Goal: Book appointment/travel/reservation

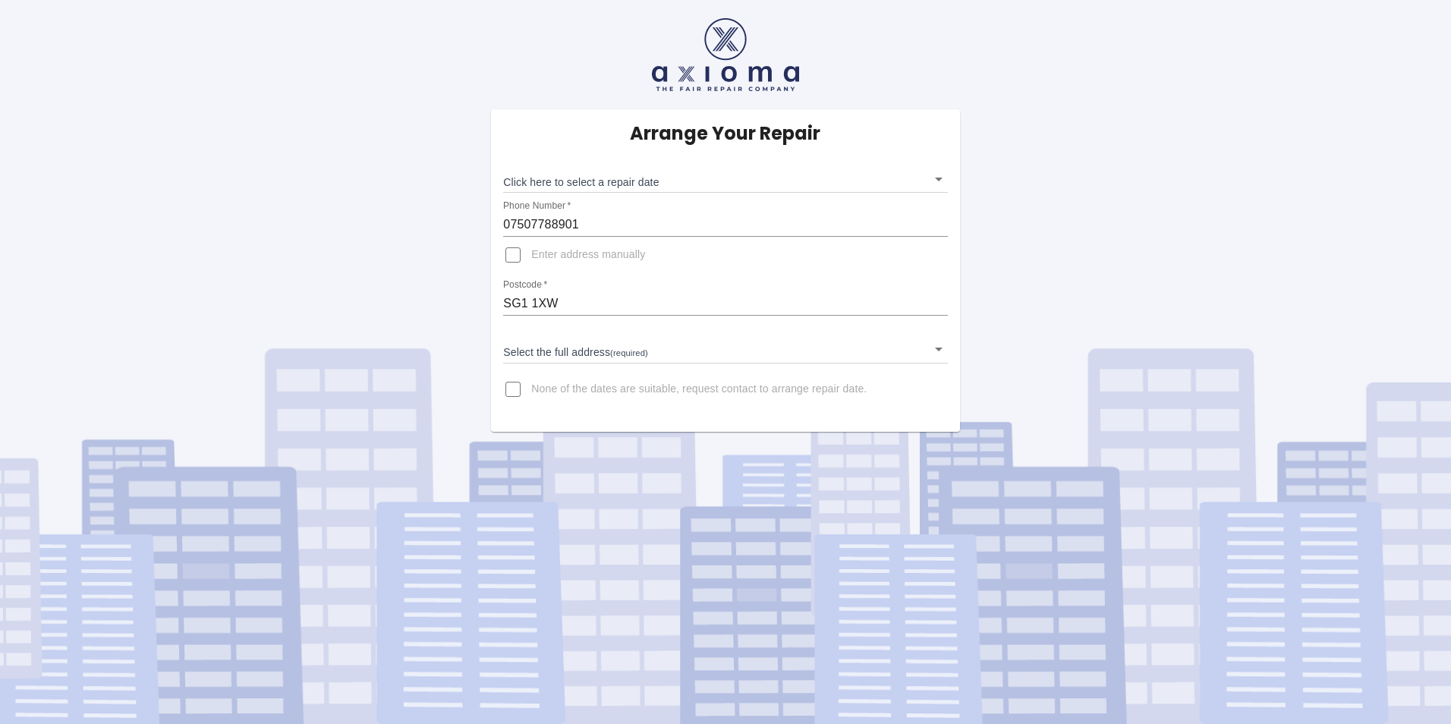
click at [612, 181] on body "Arrange Your Repair Click here to select a repair date ​ Phone Number   * 07507…" at bounding box center [725, 362] width 1451 height 724
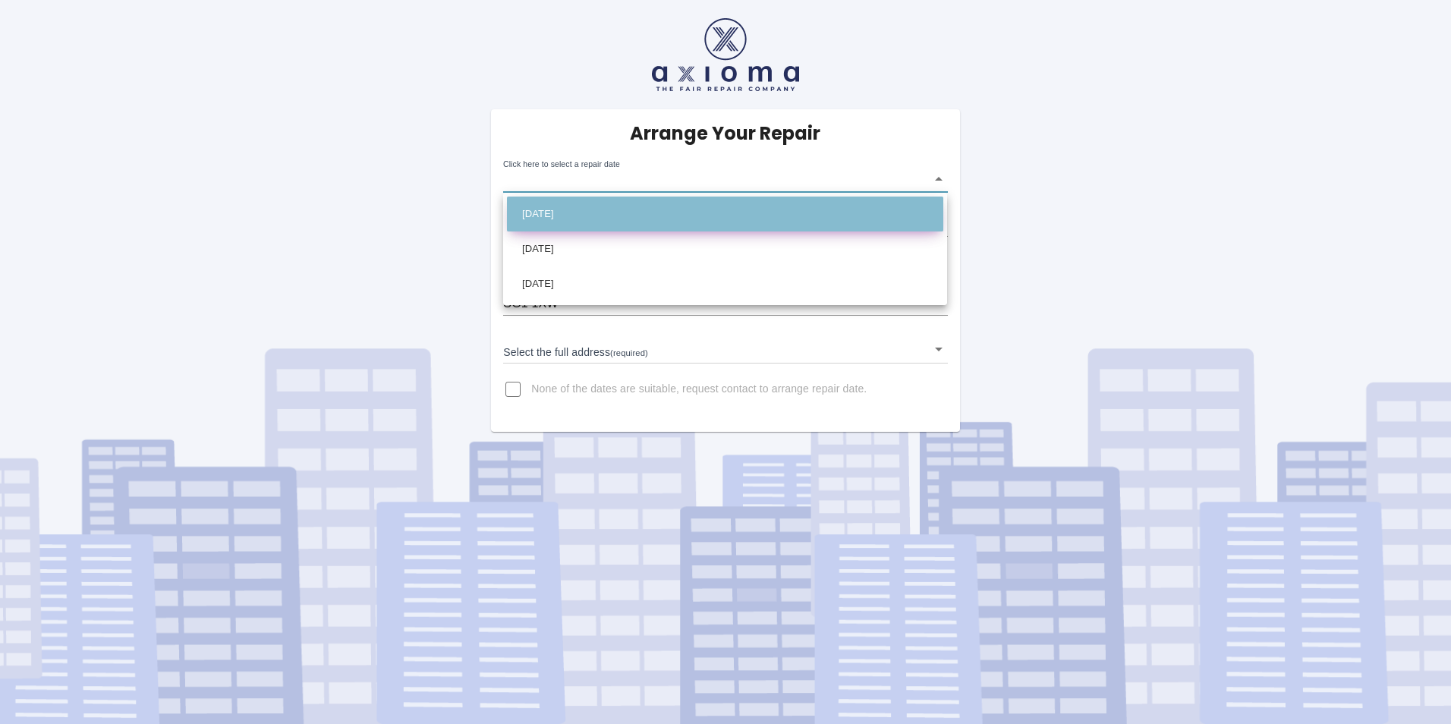
click at [553, 216] on li "[DATE]" at bounding box center [725, 214] width 436 height 35
type input "[DATE]T00:00:00.000Z"
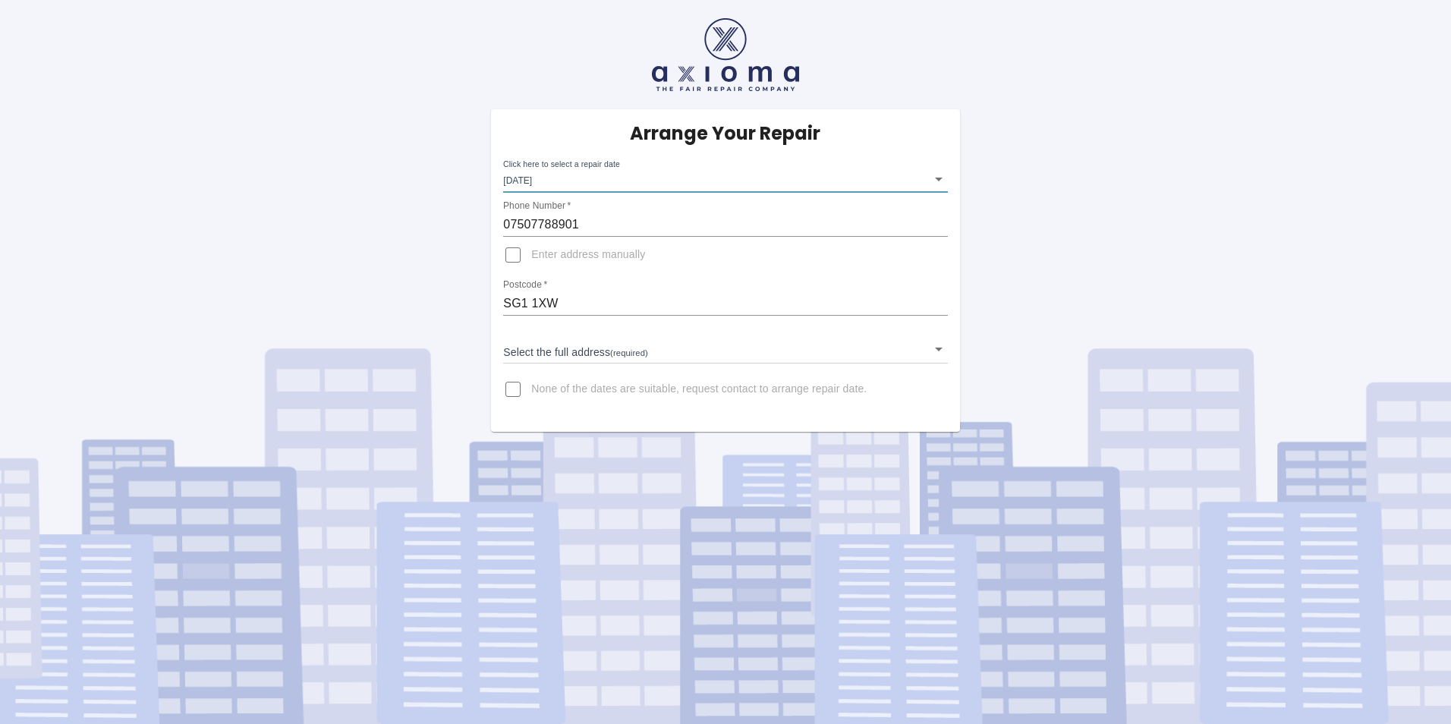
click at [582, 354] on body "Arrange Your Repair Click here to select a repair date [DATE] [DATE]T00:00:00.0…" at bounding box center [725, 362] width 1451 height 724
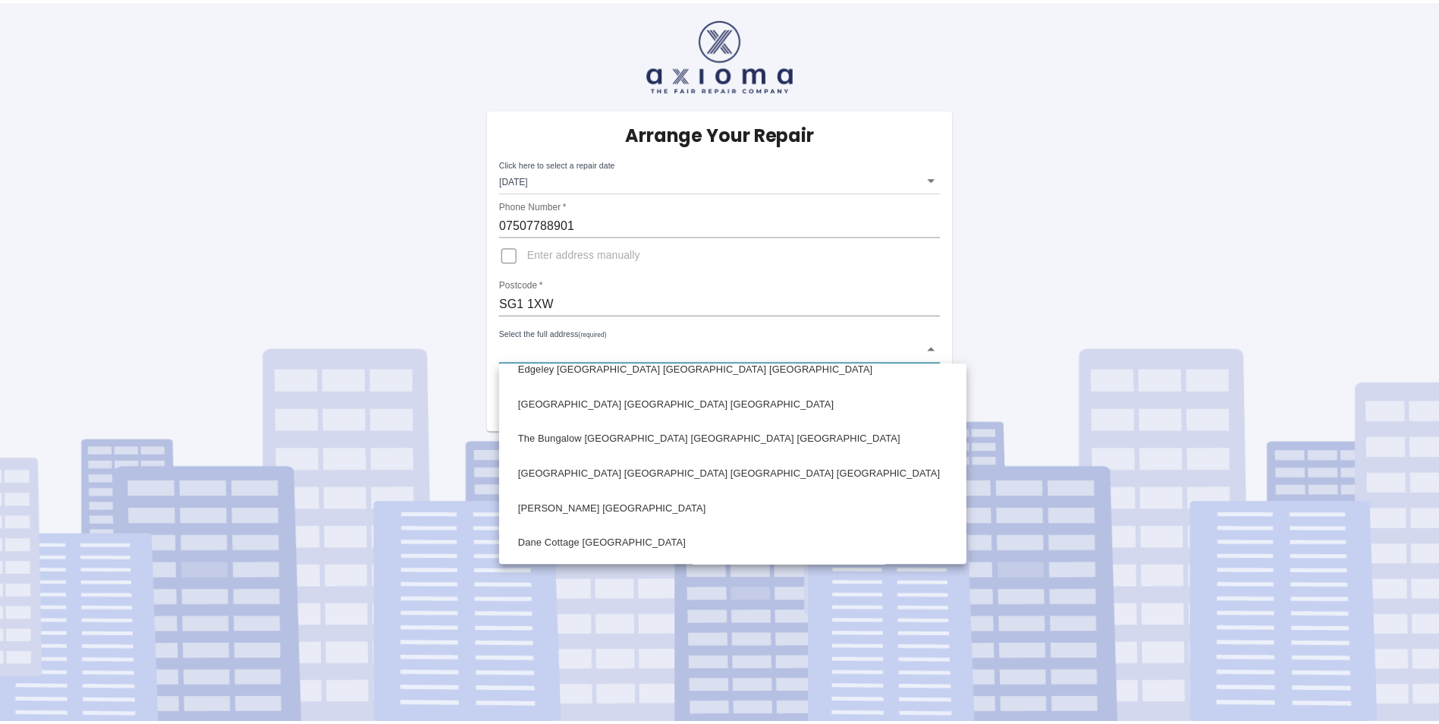
scroll to position [434, 0]
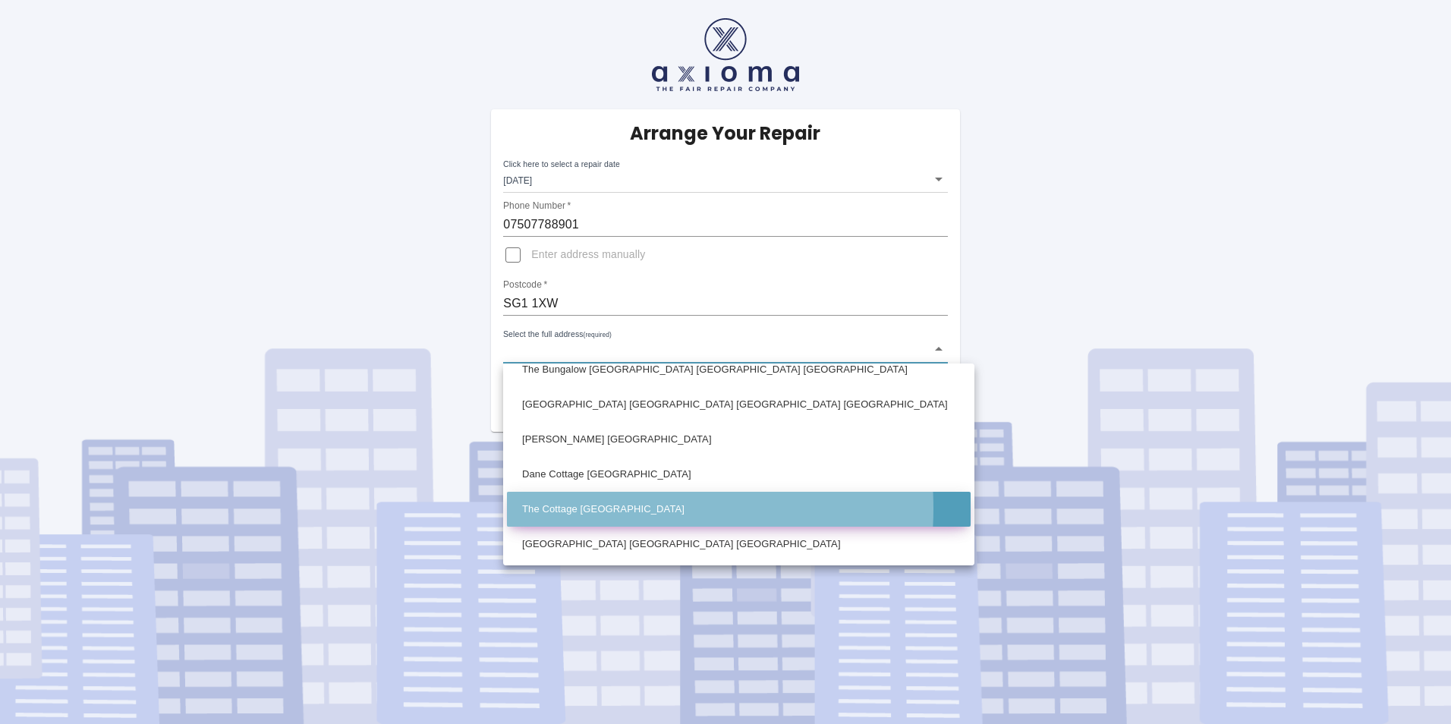
click at [580, 508] on li "The Cottage [GEOGRAPHIC_DATA]" at bounding box center [739, 509] width 464 height 35
type input "The Cottage [GEOGRAPHIC_DATA]"
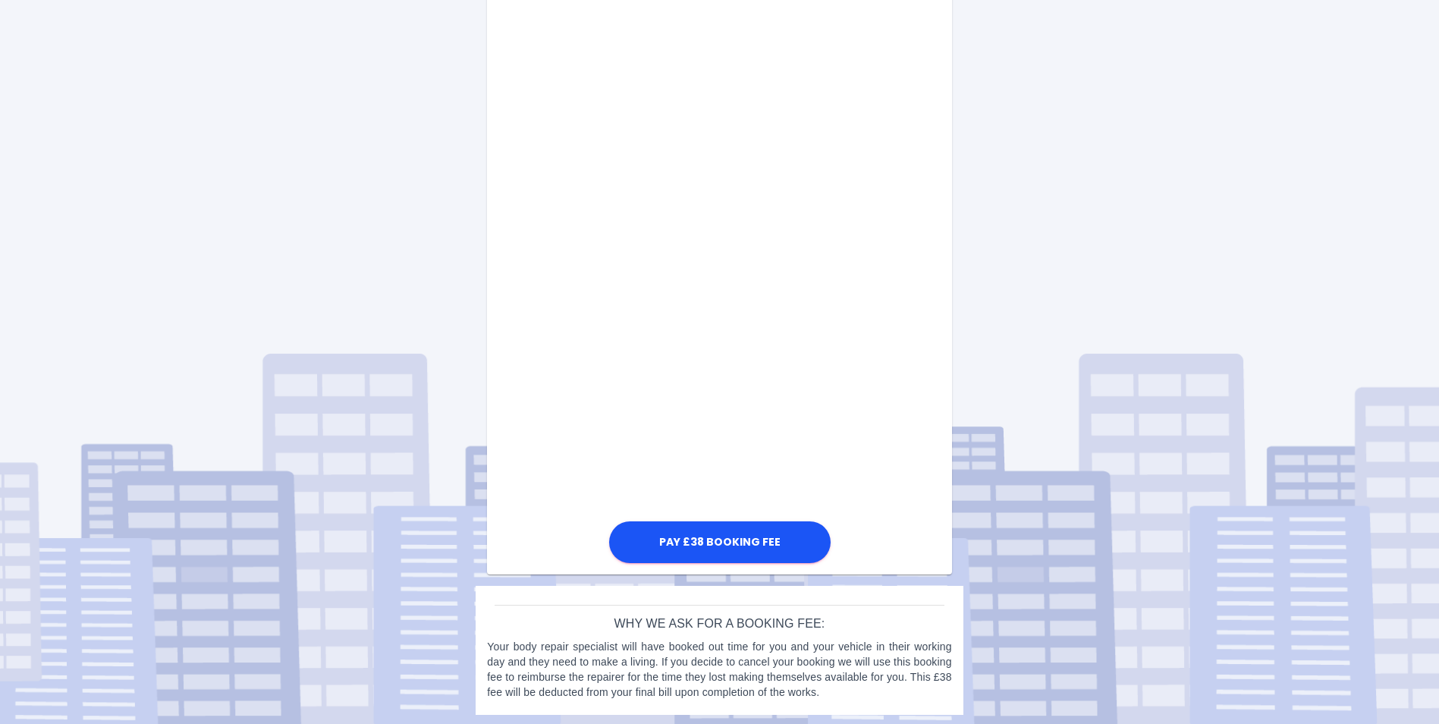
scroll to position [687, 0]
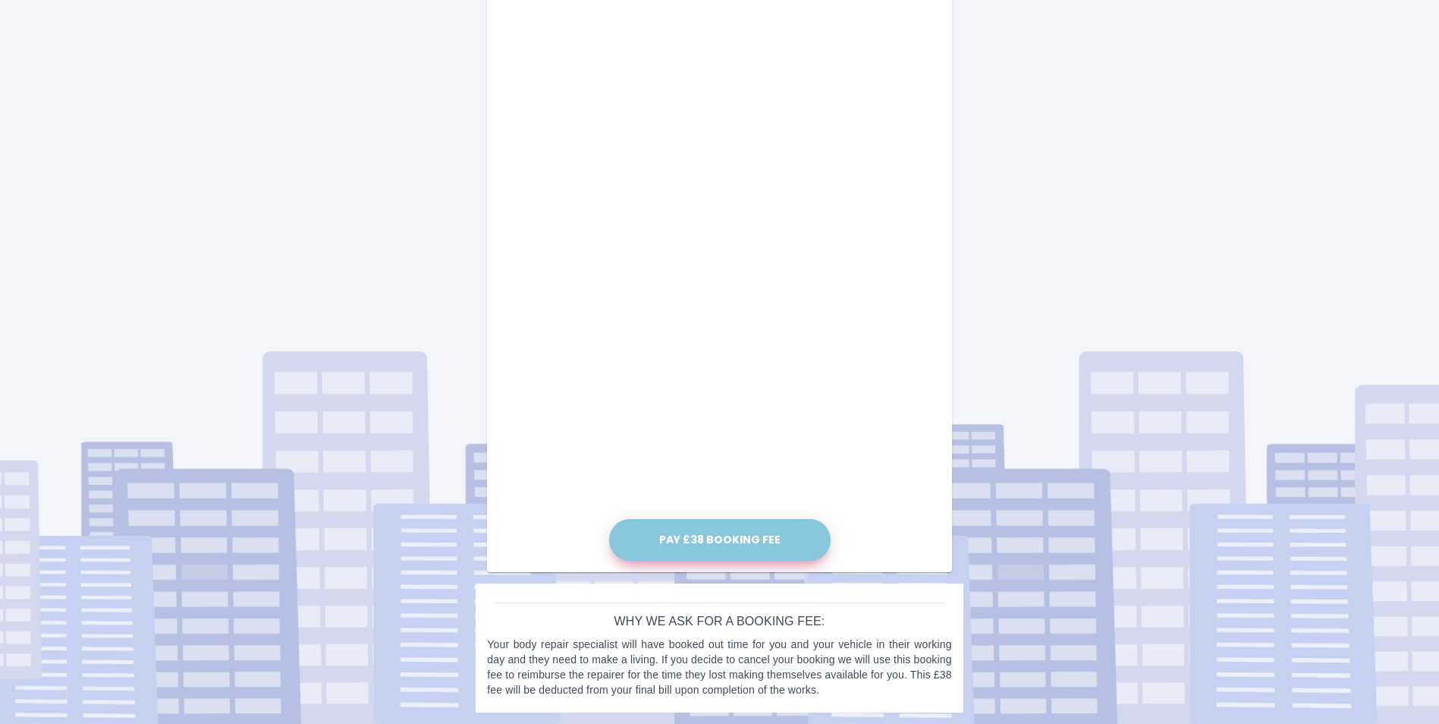
click at [702, 543] on button "Pay £38 Booking Fee" at bounding box center [720, 540] width 222 height 42
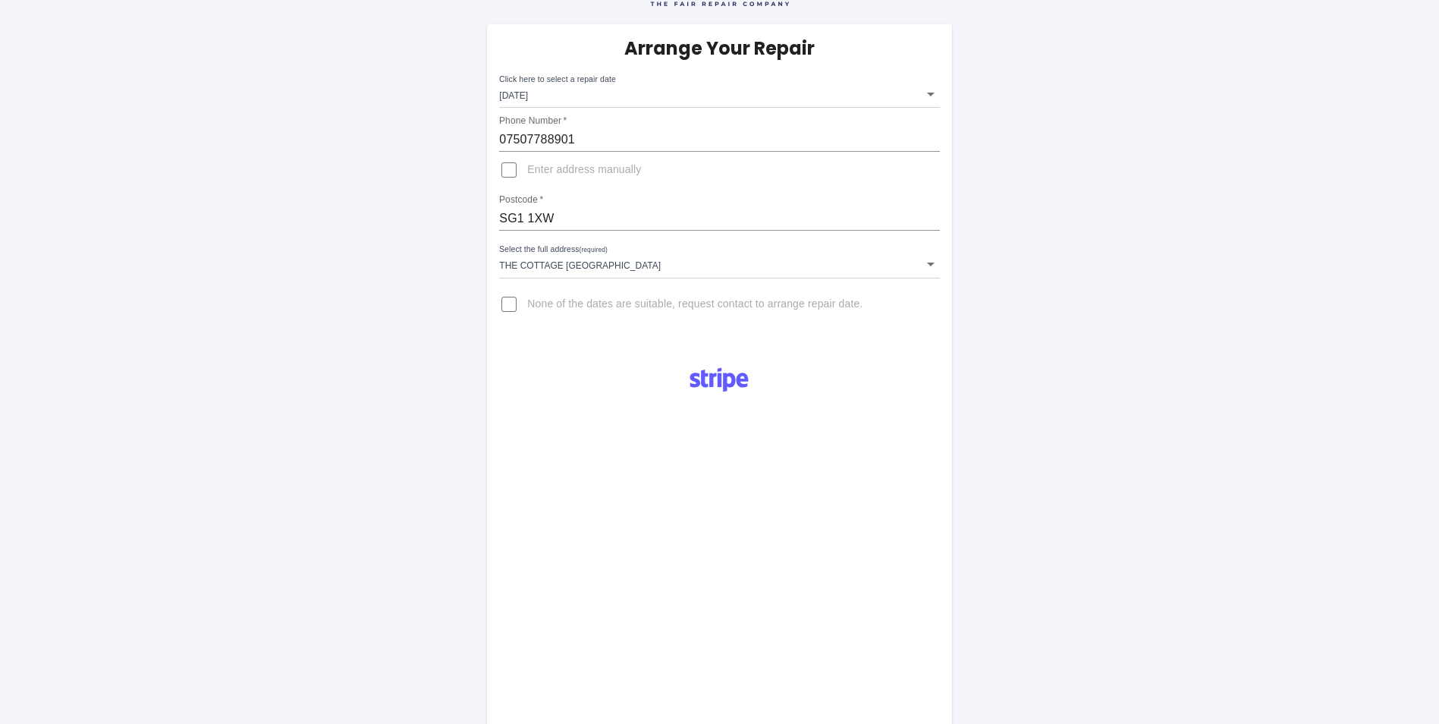
scroll to position [0, 0]
